Goal: Check status: Check status

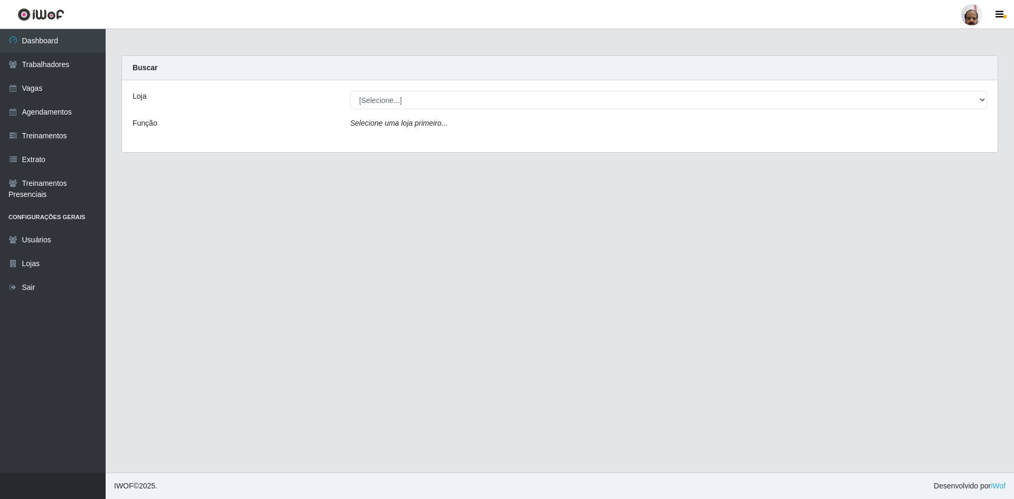
click at [375, 97] on select "[Selecione...] Mar Vermelho - Loja 05" at bounding box center [668, 100] width 637 height 18
select select "252"
click at [350, 91] on select "[Selecione...] Mar Vermelho - Loja 05" at bounding box center [668, 100] width 637 height 18
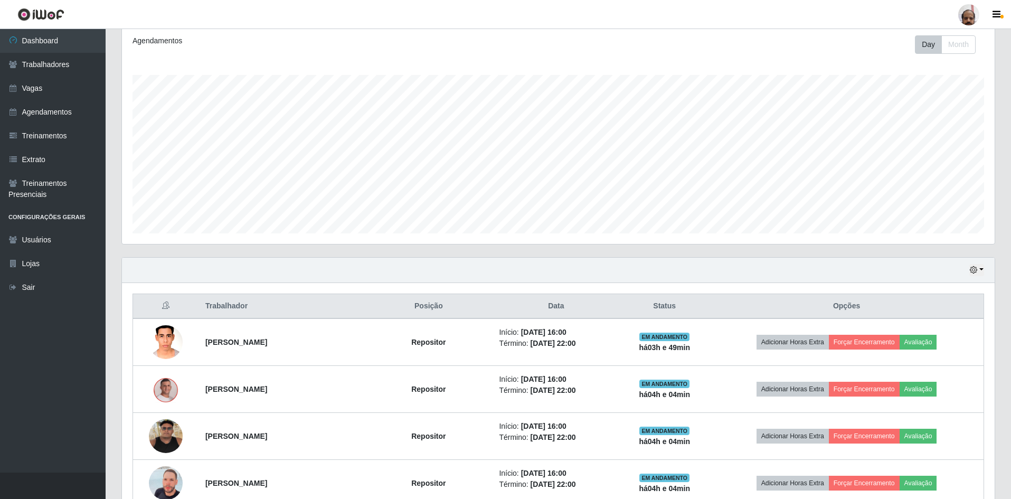
scroll to position [133, 0]
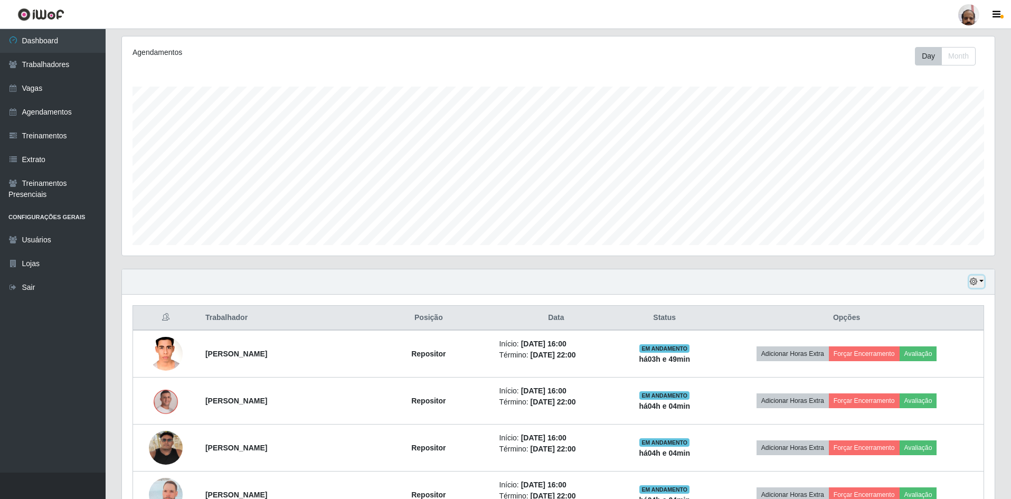
click at [982, 280] on button "button" at bounding box center [977, 282] width 15 height 12
click at [926, 323] on button "1 dia" at bounding box center [941, 323] width 83 height 22
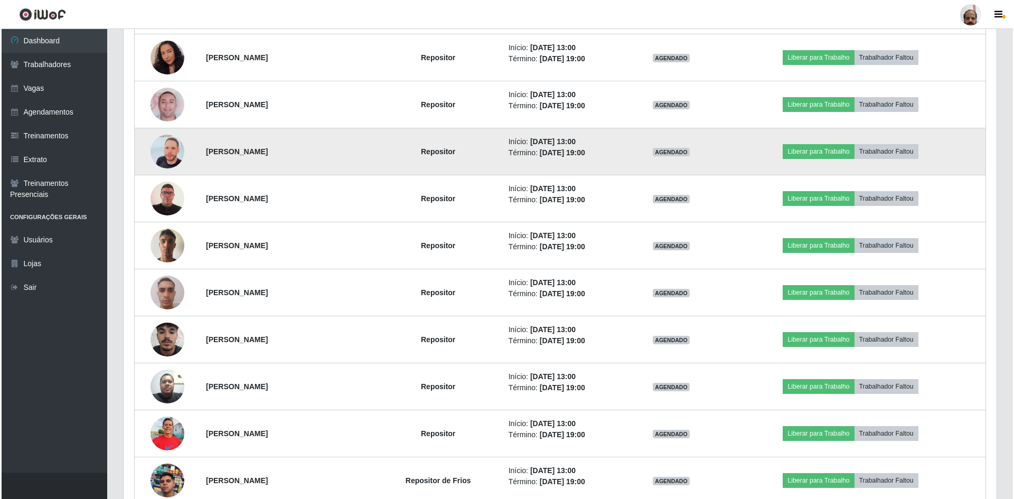
scroll to position [1981, 0]
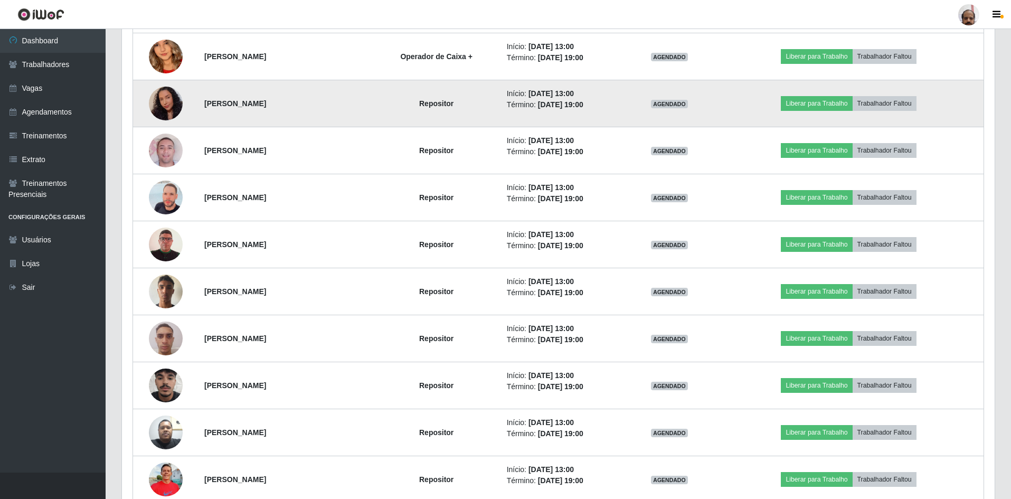
click at [159, 106] on img at bounding box center [166, 103] width 34 height 43
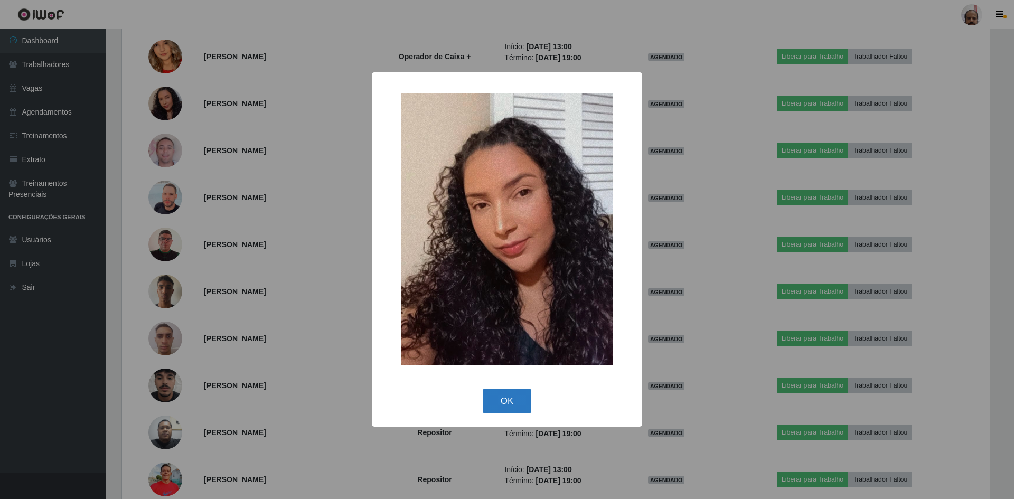
click at [514, 399] on button "OK" at bounding box center [507, 401] width 49 height 25
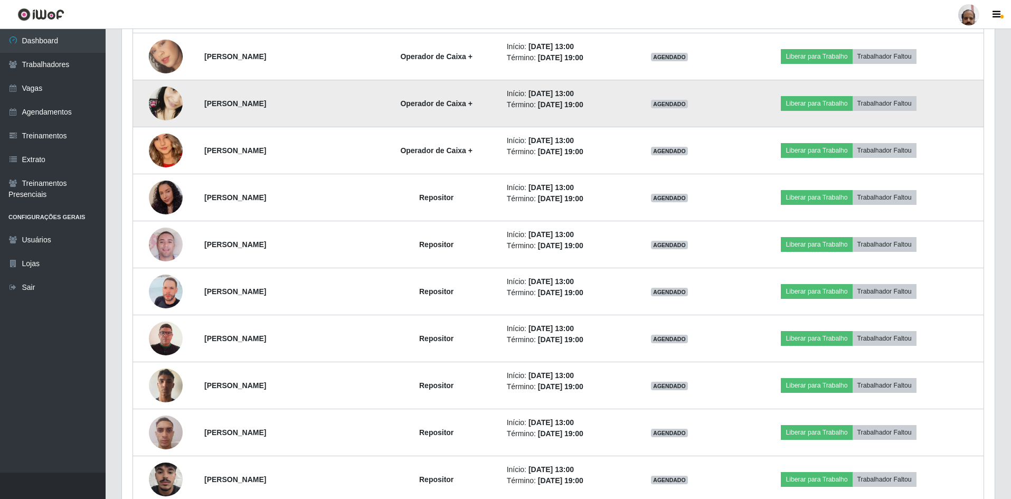
scroll to position [1875, 0]
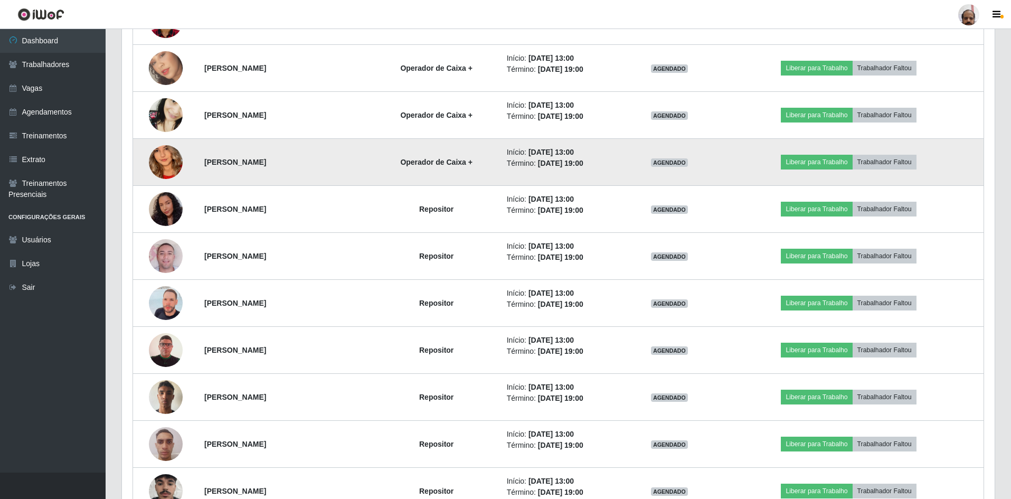
click at [154, 156] on img at bounding box center [166, 162] width 34 height 73
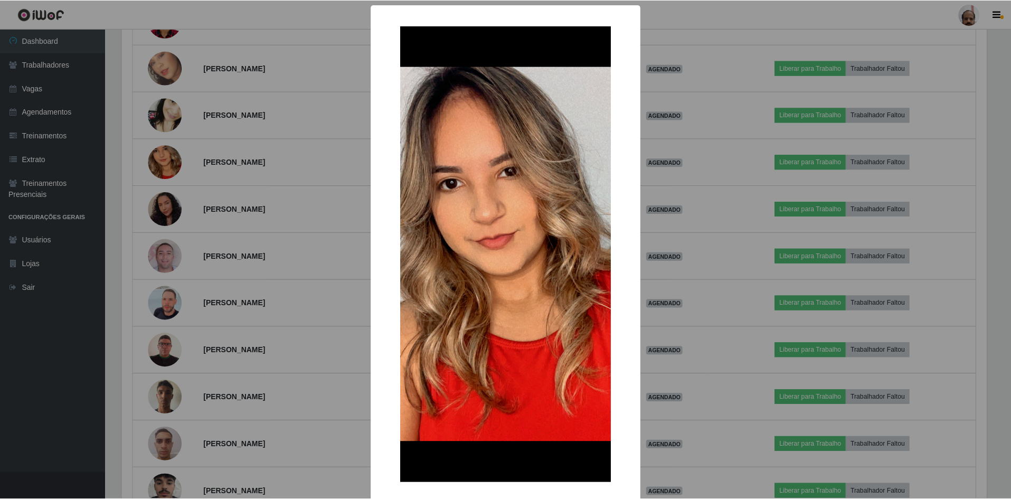
scroll to position [51, 0]
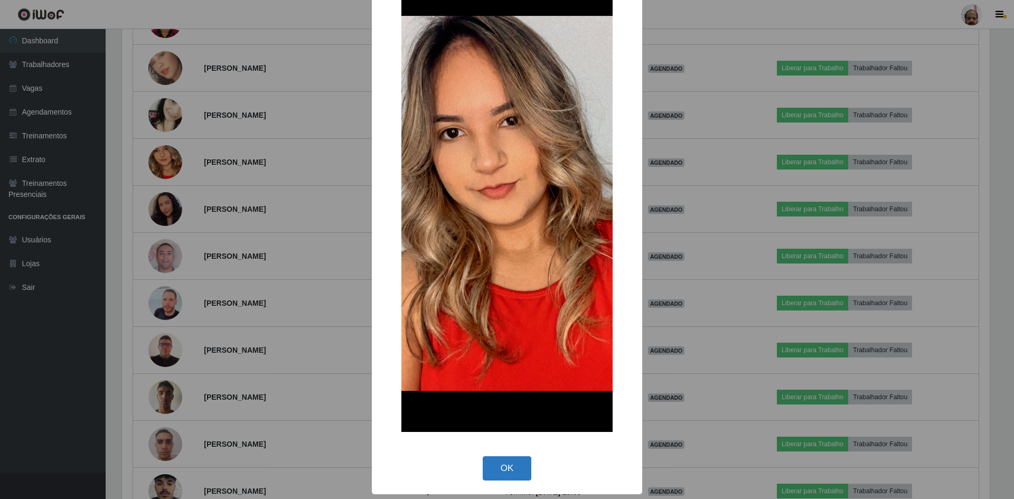
click at [502, 464] on button "OK" at bounding box center [507, 468] width 49 height 25
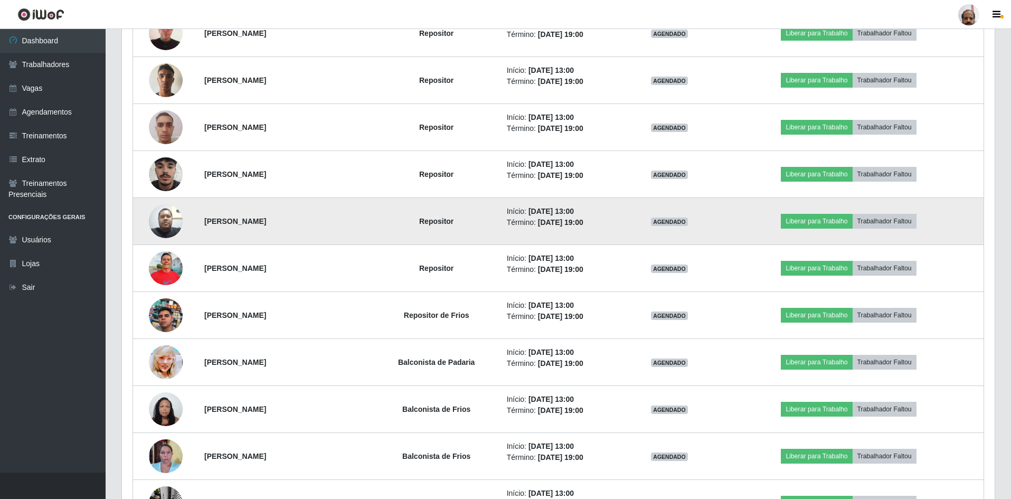
scroll to position [2245, 0]
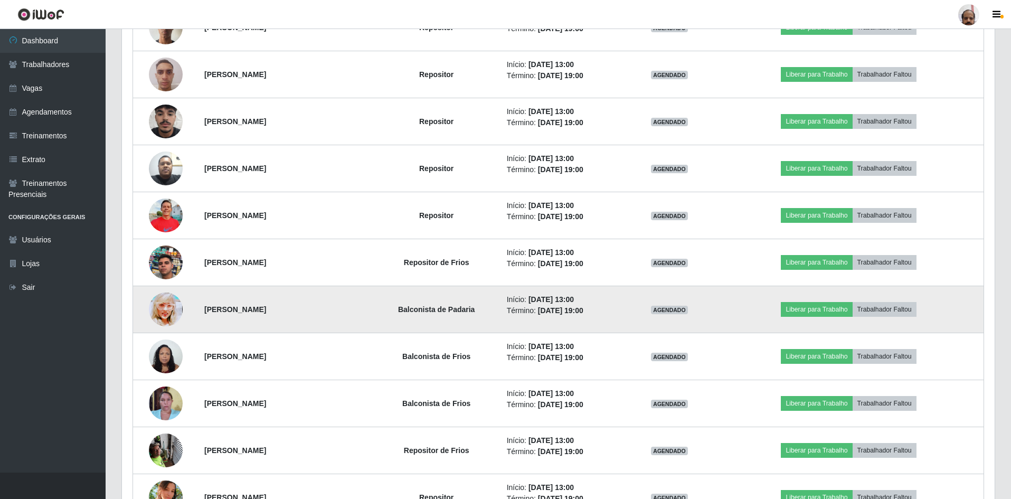
click at [165, 314] on img at bounding box center [166, 310] width 34 height 48
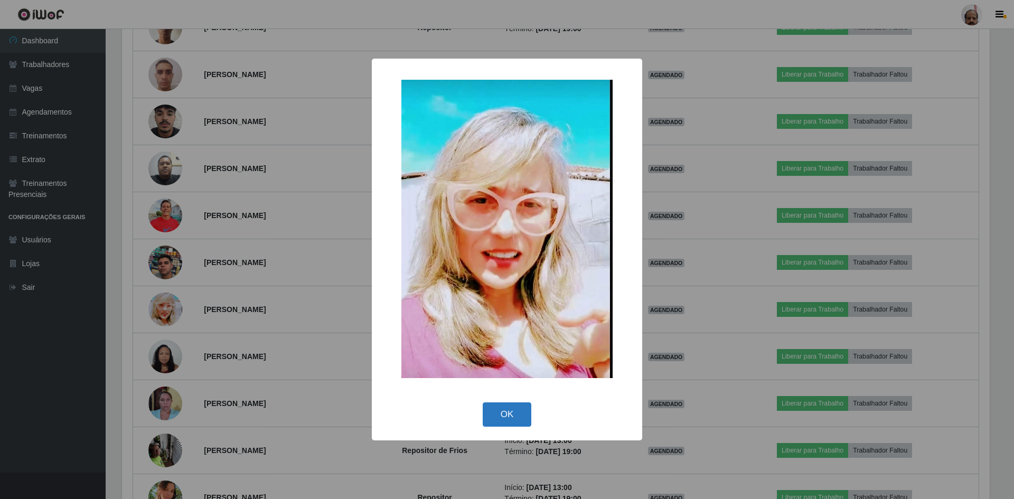
click at [500, 408] on button "OK" at bounding box center [507, 414] width 49 height 25
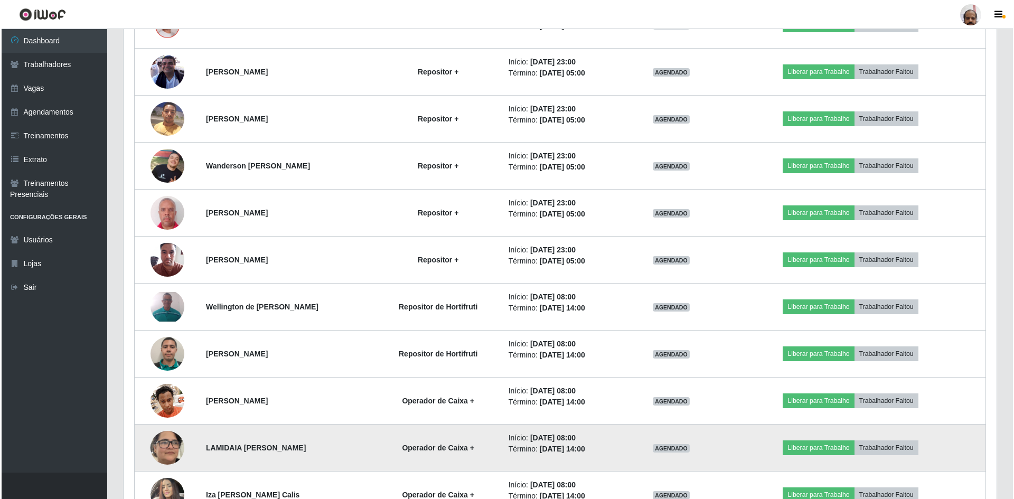
scroll to position [898, 0]
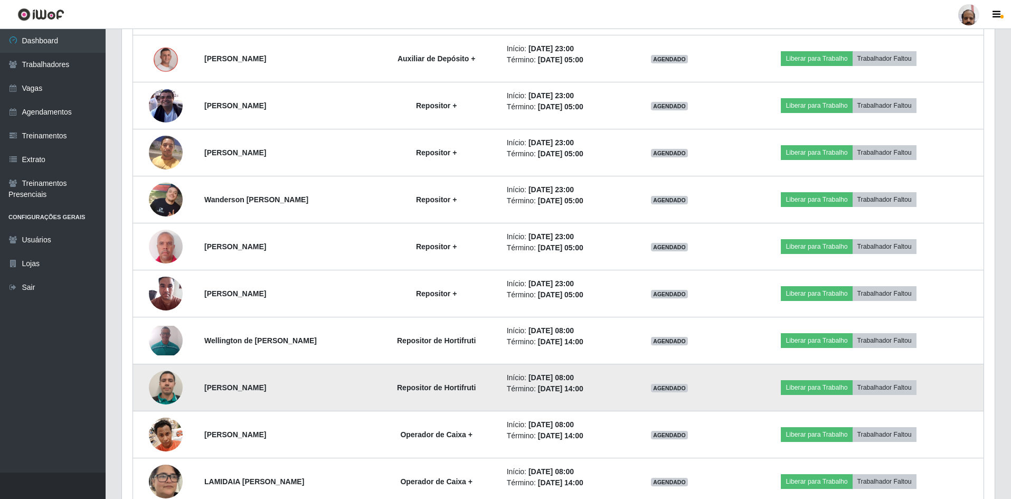
click at [162, 393] on img at bounding box center [166, 388] width 34 height 34
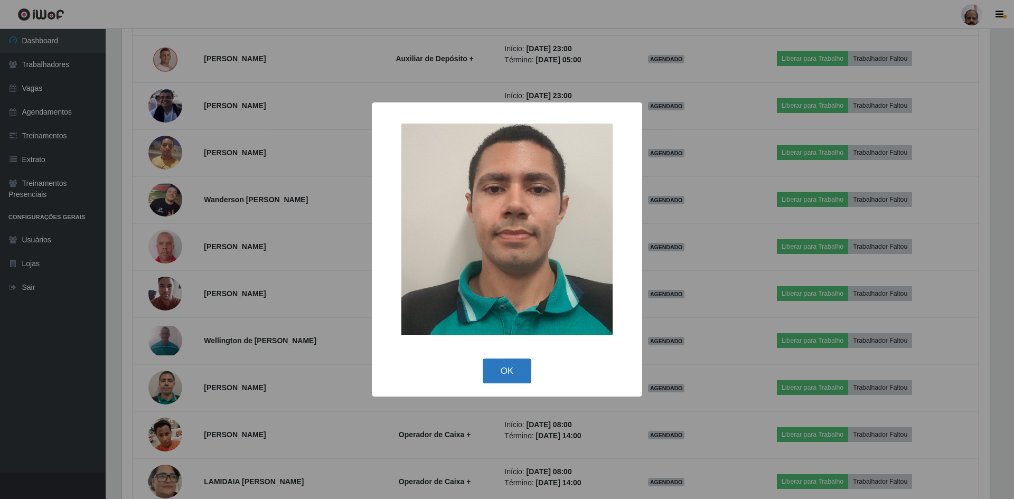
click at [491, 377] on button "OK" at bounding box center [507, 371] width 49 height 25
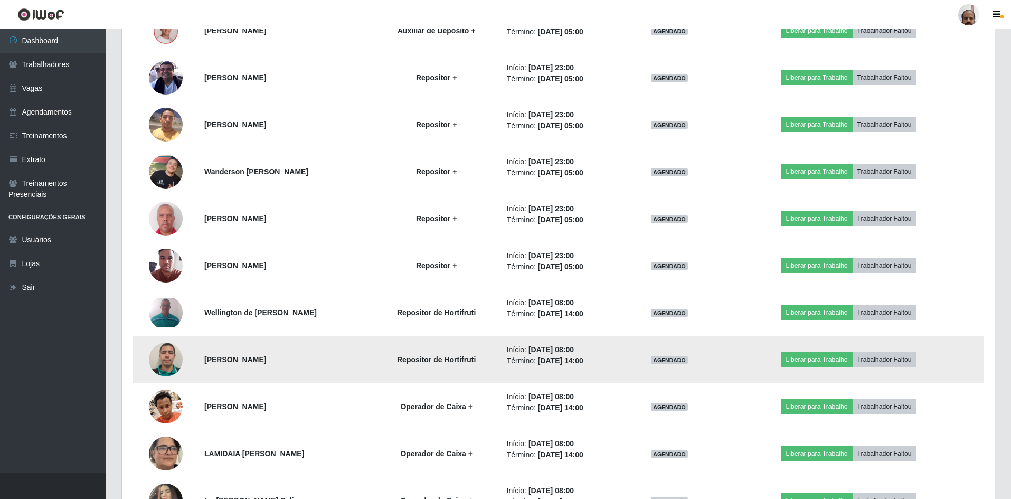
scroll to position [944, 0]
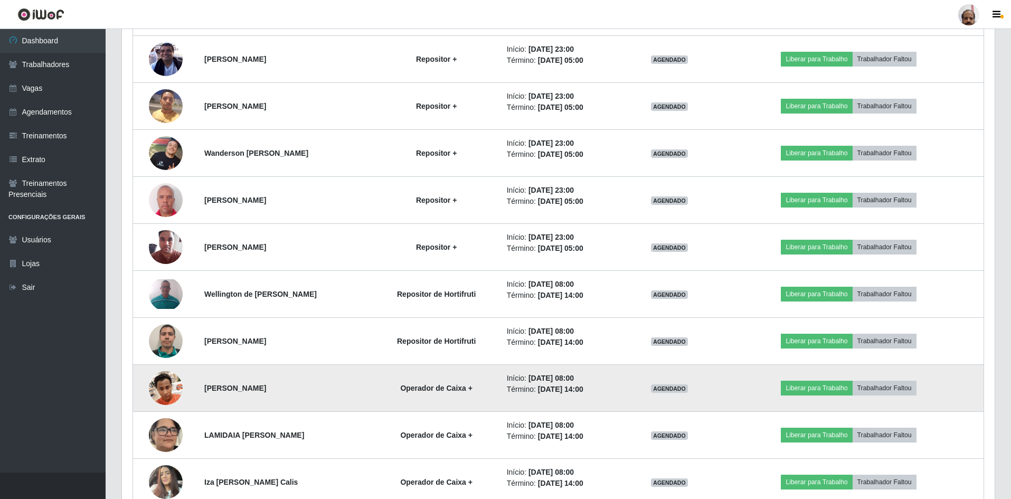
click at [163, 391] on img at bounding box center [166, 387] width 34 height 45
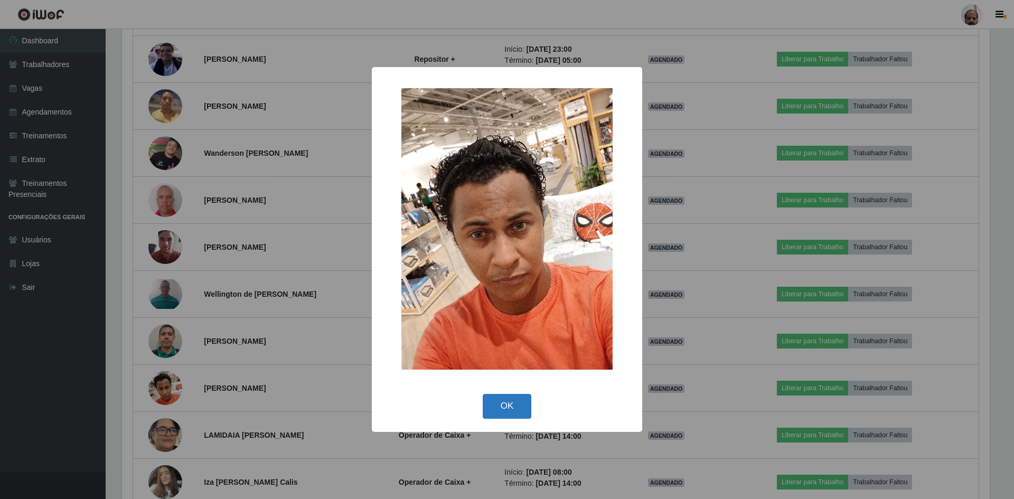
click at [516, 410] on button "OK" at bounding box center [507, 406] width 49 height 25
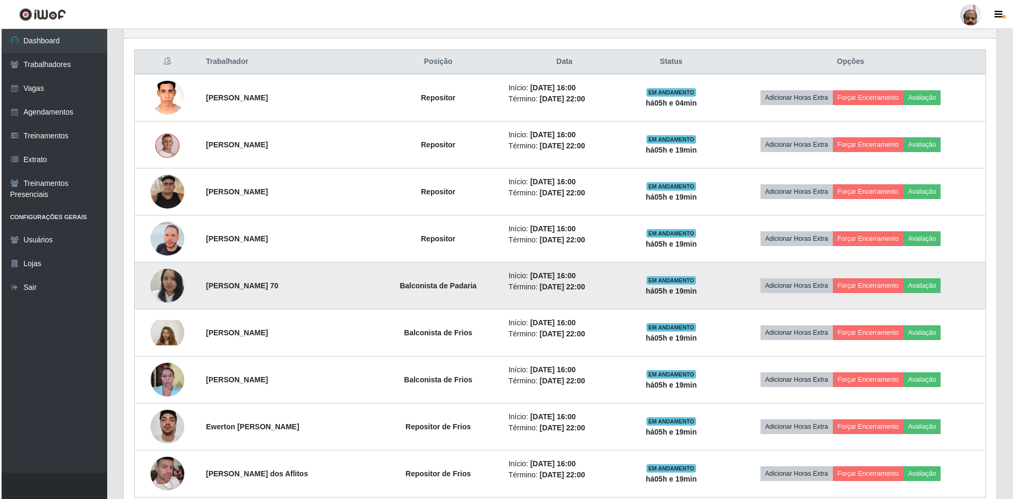
scroll to position [469, 0]
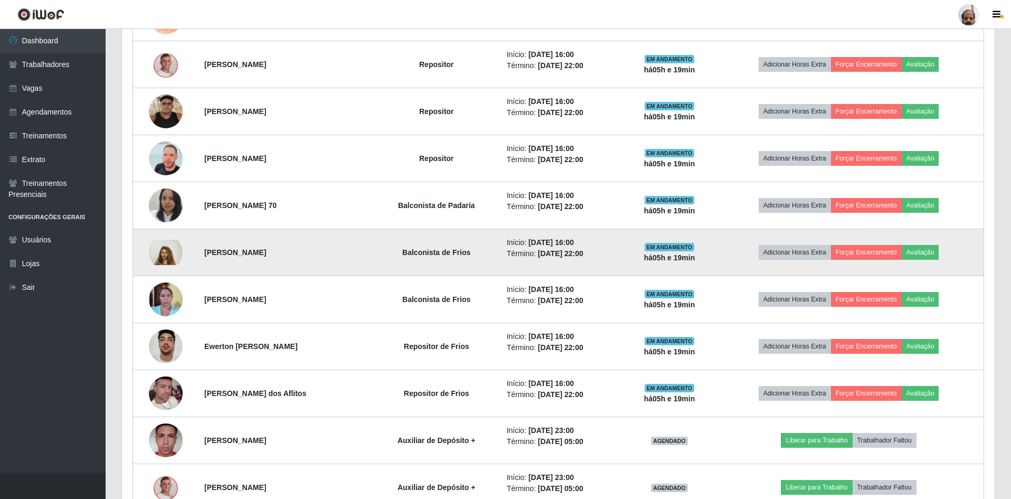
click at [149, 250] on img at bounding box center [166, 252] width 34 height 25
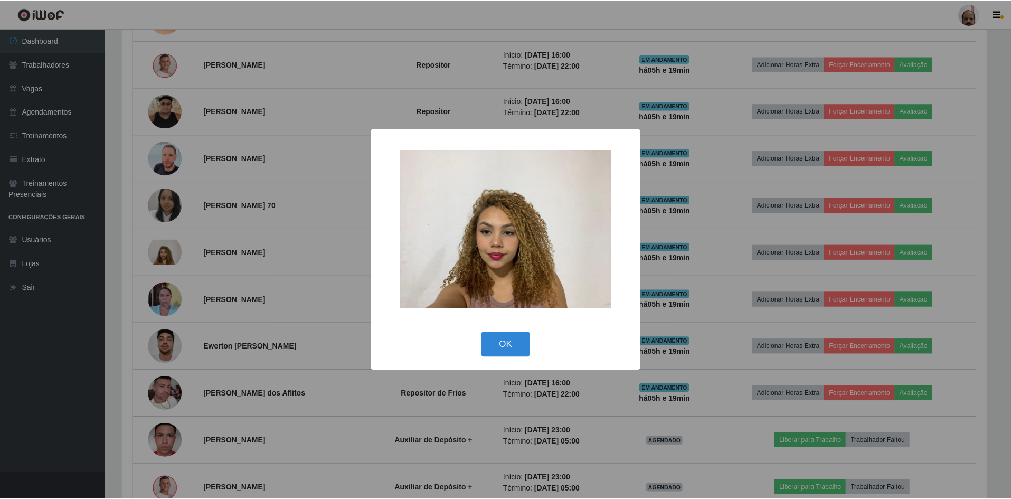
scroll to position [219, 868]
click at [363, 400] on div "× OK Cancel" at bounding box center [507, 249] width 1014 height 499
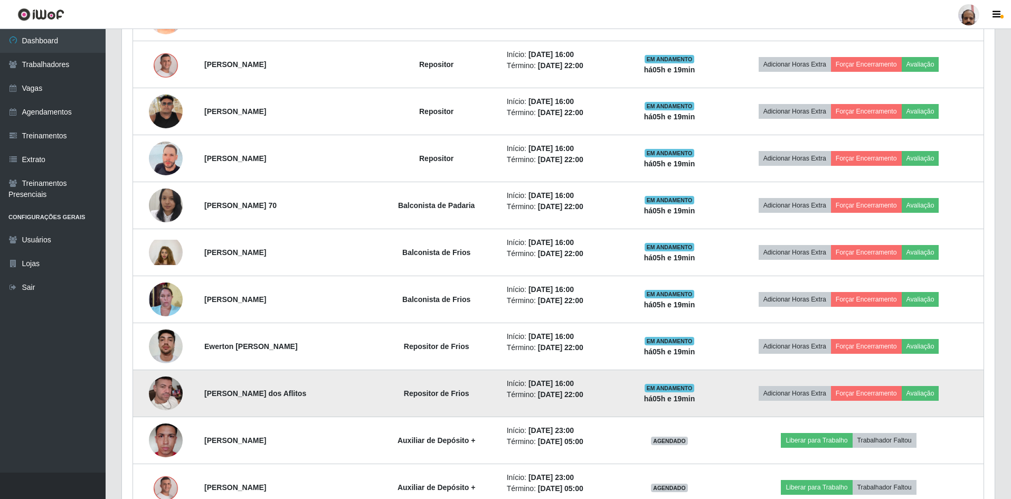
scroll to position [219, 873]
